Goal: Information Seeking & Learning: Learn about a topic

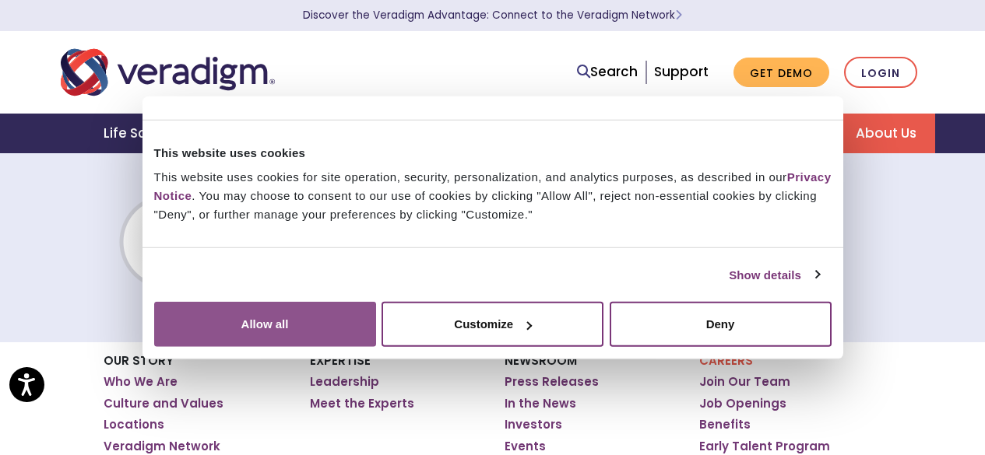
click at [376, 314] on button "Allow all" at bounding box center [265, 324] width 222 height 45
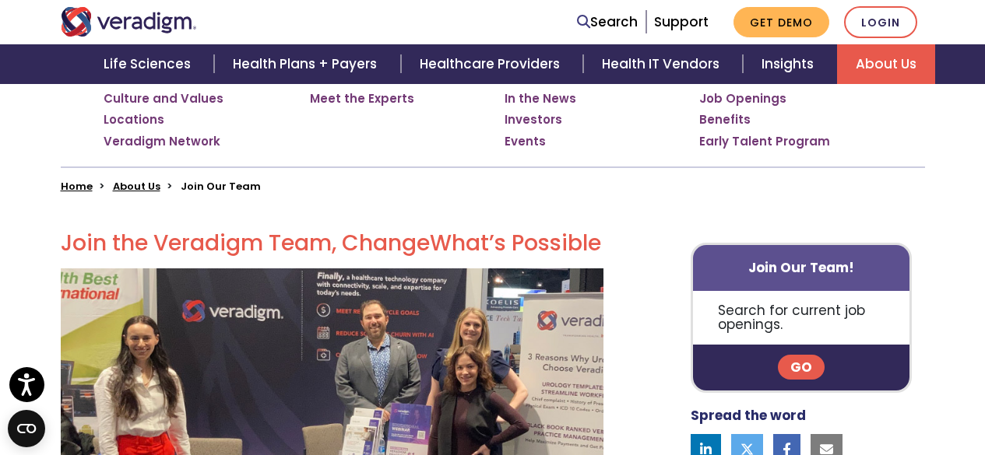
scroll to position [311, 0]
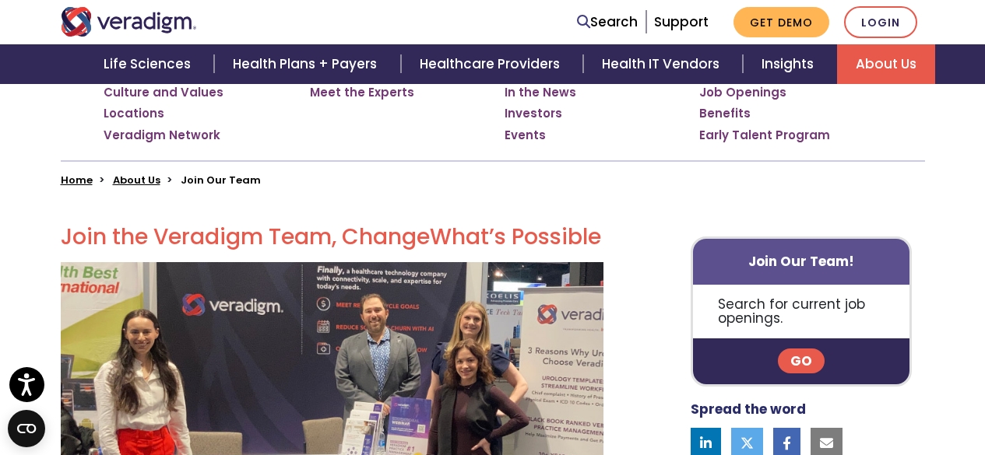
click at [805, 361] on link "Go" at bounding box center [801, 361] width 47 height 25
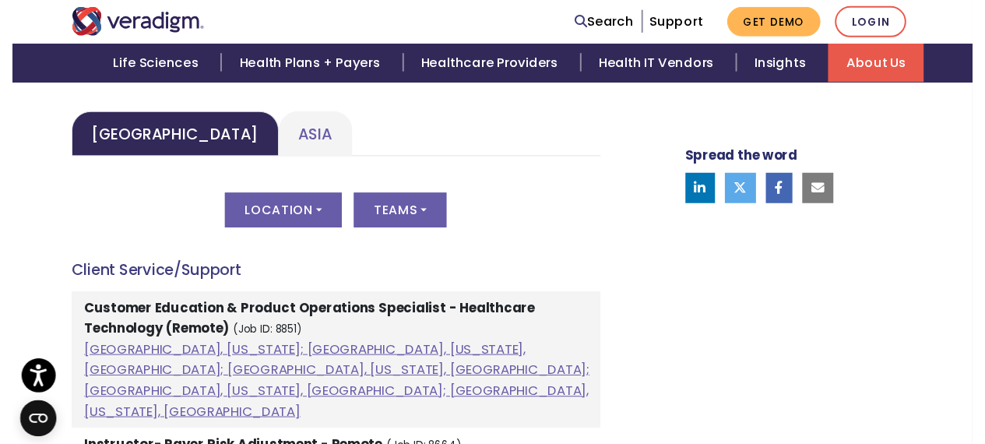
scroll to position [779, 0]
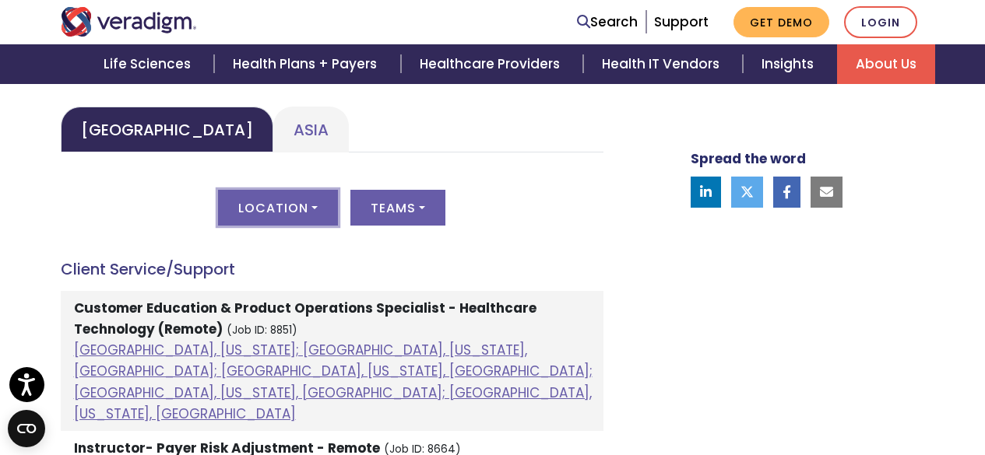
click at [307, 208] on button "Location" at bounding box center [278, 208] width 120 height 36
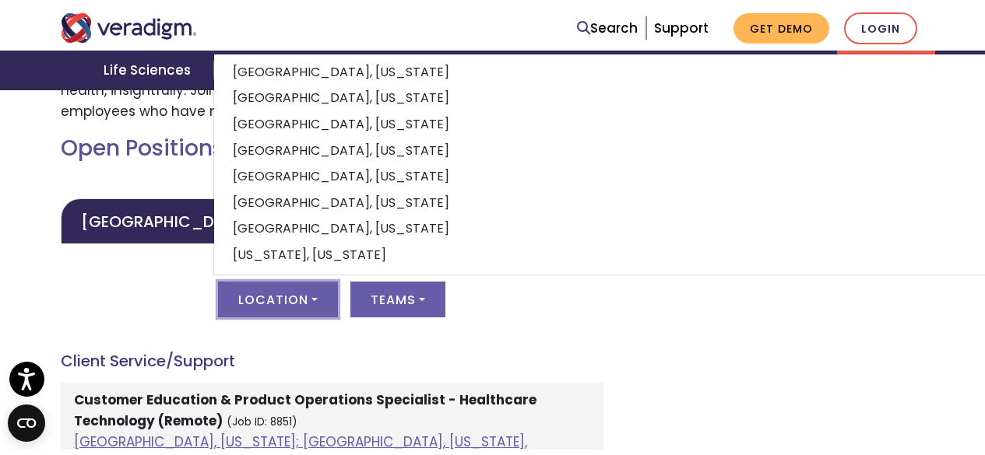
scroll to position [701, 0]
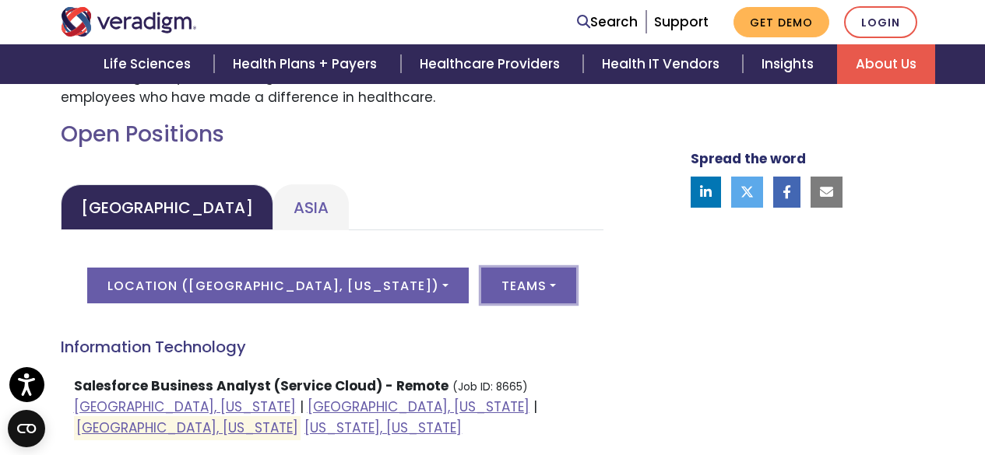
click at [501, 283] on button "Teams" at bounding box center [528, 286] width 95 height 36
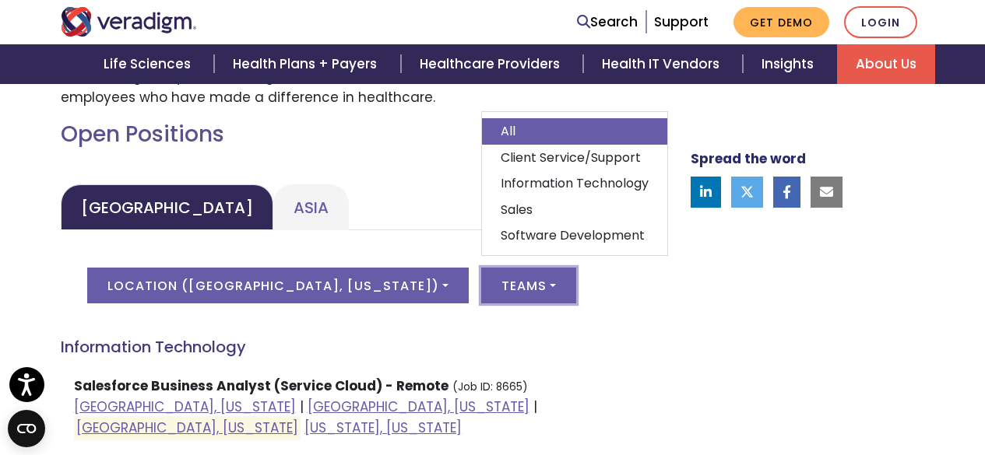
click at [481, 268] on button "Teams" at bounding box center [528, 286] width 95 height 36
